Goal: Find contact information: Find contact information

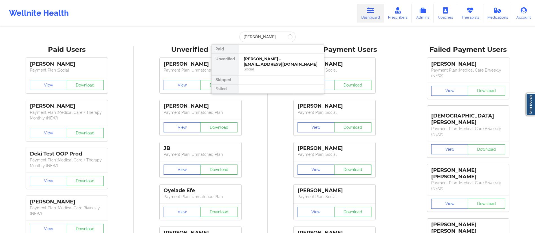
type input "[PERSON_NAME]"
click at [271, 63] on div "[PERSON_NAME] - [EMAIL_ADDRESS][DOMAIN_NAME]" at bounding box center [282, 61] width 76 height 10
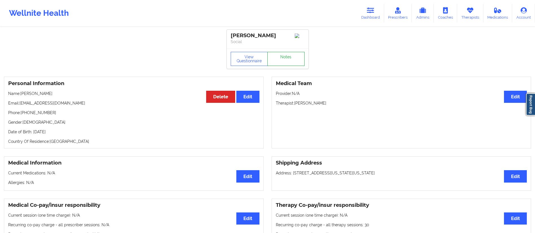
click at [284, 60] on link "Notes" at bounding box center [285, 59] width 37 height 14
drag, startPoint x: 25, startPoint y: 114, endPoint x: 76, endPoint y: 106, distance: 51.7
click at [73, 112] on p "Phone: [PHONE_NUMBER]" at bounding box center [133, 113] width 251 height 6
copy p "[PHONE_NUMBER]"
click at [371, 18] on link "Dashboard" at bounding box center [370, 13] width 27 height 19
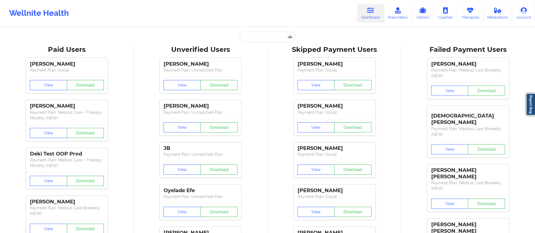
drag, startPoint x: 275, startPoint y: 31, endPoint x: 274, endPoint y: 36, distance: 5.4
click at [274, 36] on input "text" at bounding box center [267, 37] width 56 height 11
paste input "[EMAIL_ADDRESS][DOMAIN_NAME]"
type input "[EMAIL_ADDRESS][DOMAIN_NAME]"
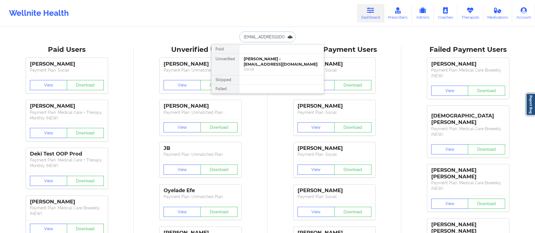
click at [263, 63] on div "[PERSON_NAME] - [EMAIL_ADDRESS][DOMAIN_NAME]" at bounding box center [282, 61] width 76 height 10
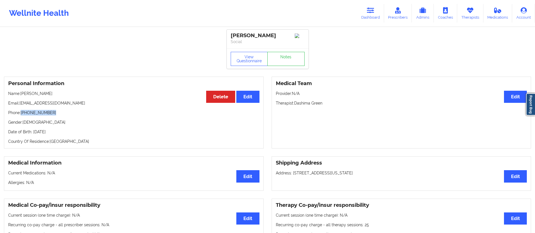
drag, startPoint x: 24, startPoint y: 118, endPoint x: 58, endPoint y: 118, distance: 34.1
click at [58, 116] on p "Phone: [PHONE_NUMBER]" at bounding box center [133, 113] width 251 height 6
copy p "[PHONE_NUMBER]"
click at [370, 6] on link "Dashboard" at bounding box center [370, 13] width 27 height 19
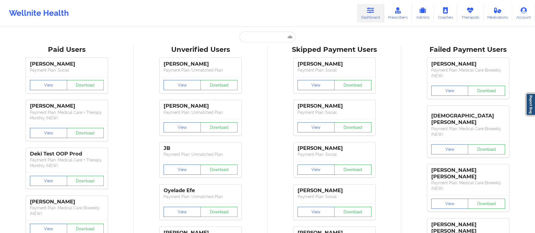
drag, startPoint x: 276, startPoint y: 43, endPoint x: 273, endPoint y: 43, distance: 3.1
paste input "[PERSON_NAME][EMAIL_ADDRESS][DOMAIN_NAME]"
click at [270, 37] on input "text" at bounding box center [267, 37] width 56 height 11
type input "[PERSON_NAME][EMAIL_ADDRESS][DOMAIN_NAME]"
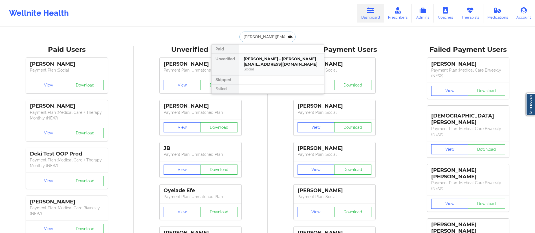
click at [263, 65] on div "[PERSON_NAME] - [PERSON_NAME][EMAIL_ADDRESS][DOMAIN_NAME]" at bounding box center [282, 61] width 76 height 10
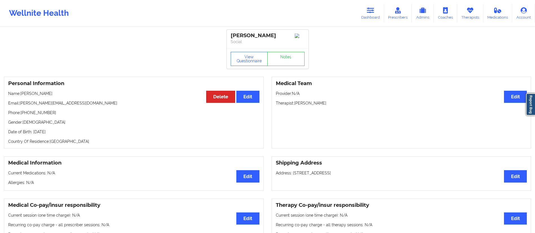
drag, startPoint x: 21, startPoint y: 94, endPoint x: 67, endPoint y: 93, distance: 45.4
click at [67, 93] on p "Name: [PERSON_NAME]" at bounding box center [133, 94] width 251 height 6
copy p "[PERSON_NAME]"
drag, startPoint x: 380, startPoint y: 17, endPoint x: 365, endPoint y: 21, distance: 15.3
click at [380, 17] on link "Dashboard" at bounding box center [370, 13] width 27 height 19
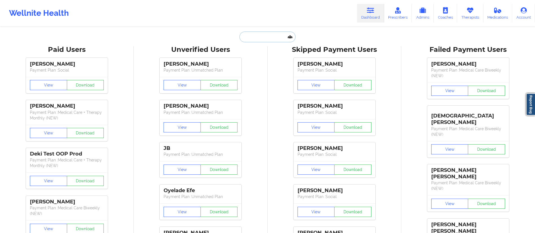
click at [269, 35] on input "text" at bounding box center [267, 37] width 56 height 11
paste input "[PERSON_NAME]"
type input "[PERSON_NAME]"
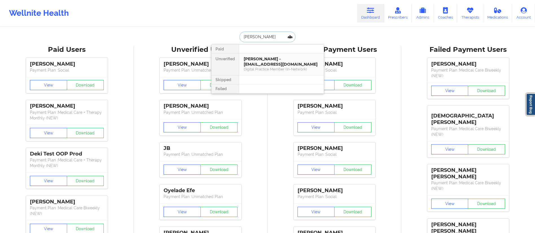
click at [274, 59] on div "[PERSON_NAME] - [EMAIL_ADDRESS][DOMAIN_NAME]" at bounding box center [282, 61] width 76 height 10
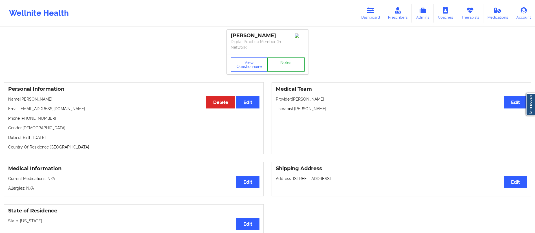
click at [275, 61] on link "Notes" at bounding box center [285, 64] width 37 height 14
